Goal: Task Accomplishment & Management: Use online tool/utility

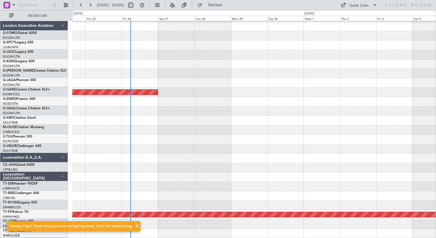
scroll to position [18, 0]
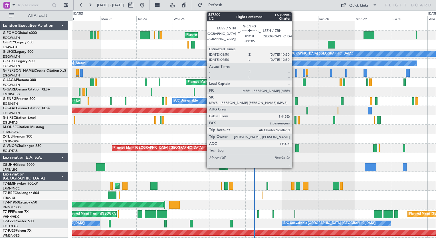
click at [295, 101] on div at bounding box center [296, 101] width 3 height 8
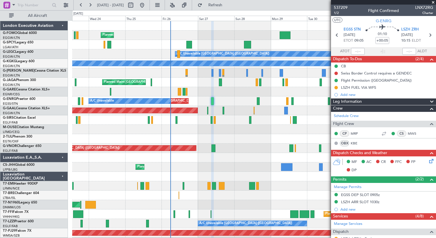
click at [151, 212] on div "Planned Maint [GEOGRAPHIC_DATA] ([GEOGRAPHIC_DATA]) A/C Unavailable [GEOGRAPHIC…" at bounding box center [254, 148] width 364 height 254
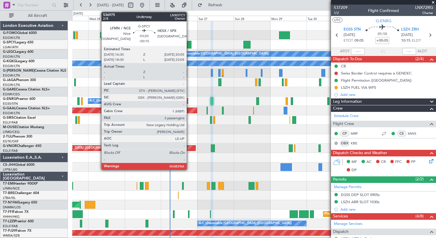
click at [189, 45] on div at bounding box center [189, 45] width 6 height 8
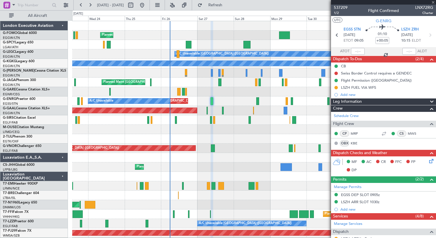
type input "-00:15"
type input "3"
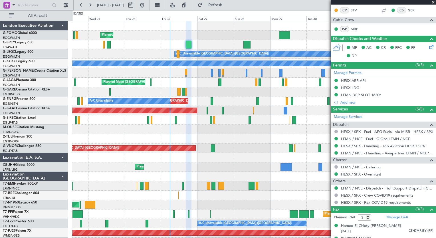
scroll to position [159, 0]
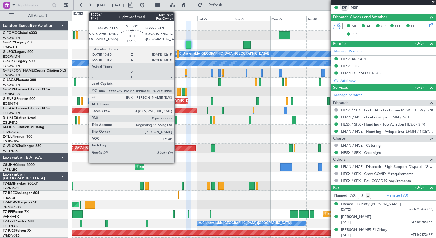
click at [177, 53] on div at bounding box center [178, 54] width 3 height 8
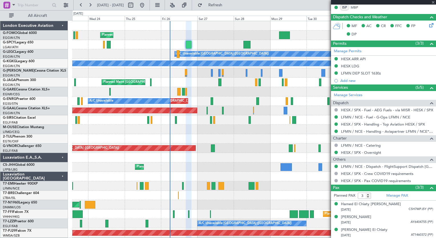
type input "+01:05"
type input "0"
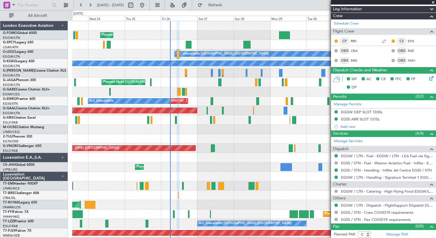
scroll to position [0, 0]
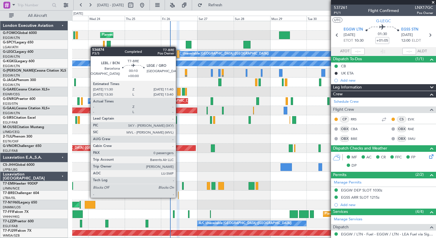
click at [178, 197] on div at bounding box center [178, 196] width 1 height 8
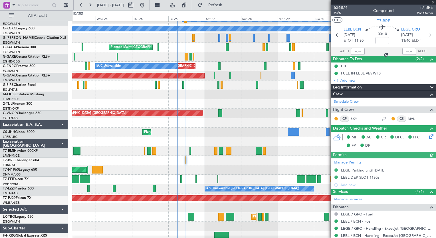
scroll to position [37, 0]
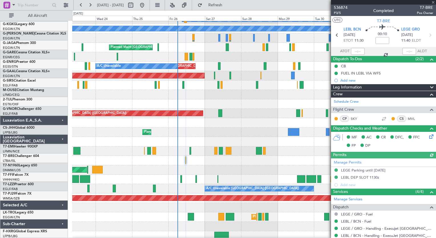
click at [184, 178] on div "Planned Maint [GEOGRAPHIC_DATA] ([GEOGRAPHIC_DATA]) Planned Maint Tianjin ([GEO…" at bounding box center [254, 179] width 364 height 9
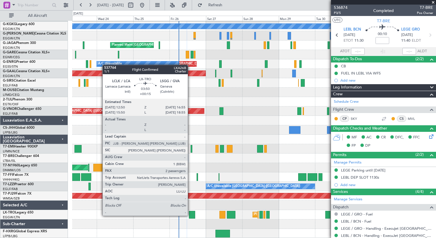
click at [190, 215] on div at bounding box center [192, 215] width 6 height 8
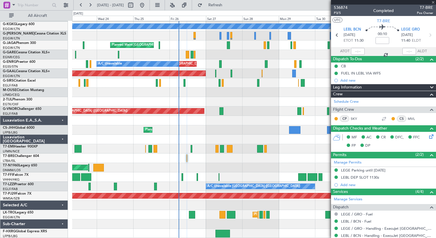
type input "+00:15"
type input "2"
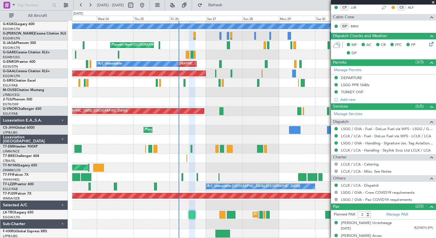
scroll to position [131, 0]
